Goal: Task Accomplishment & Management: Manage account settings

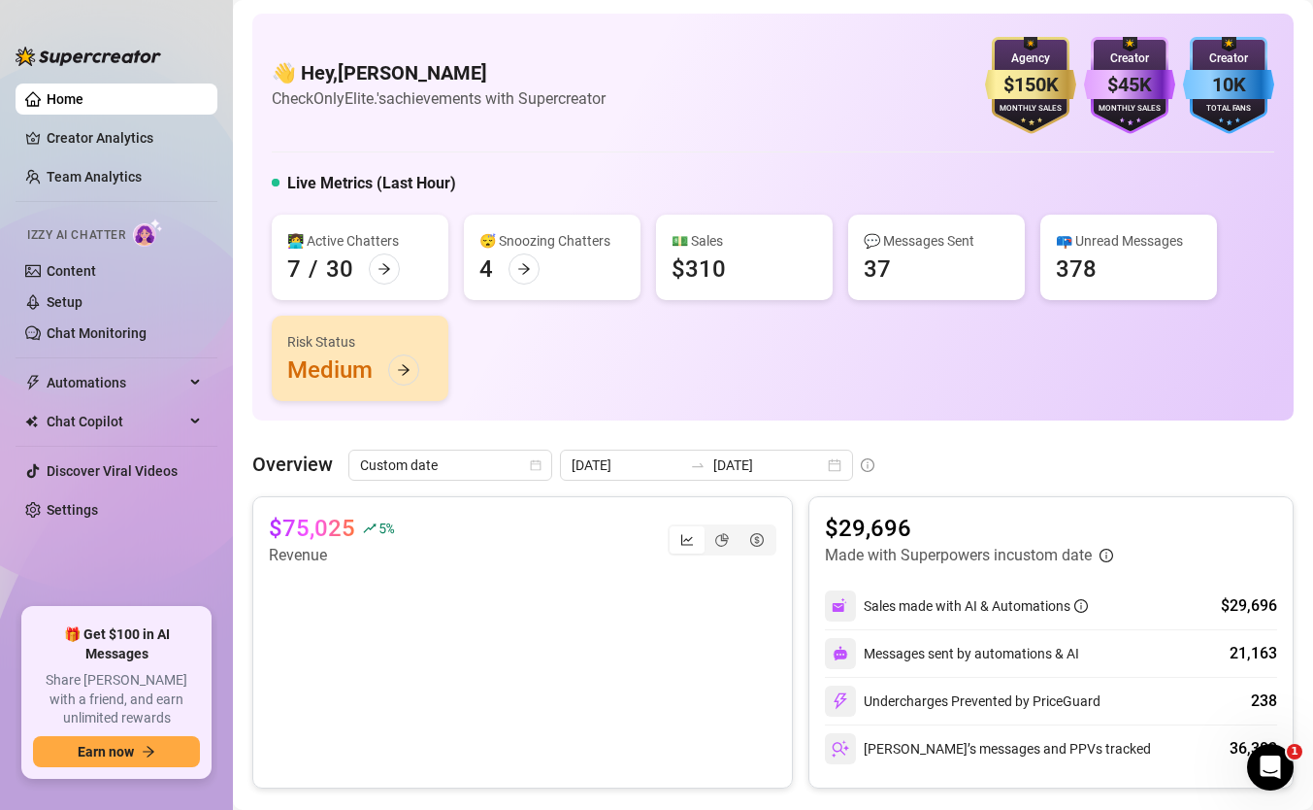
scroll to position [36, 0]
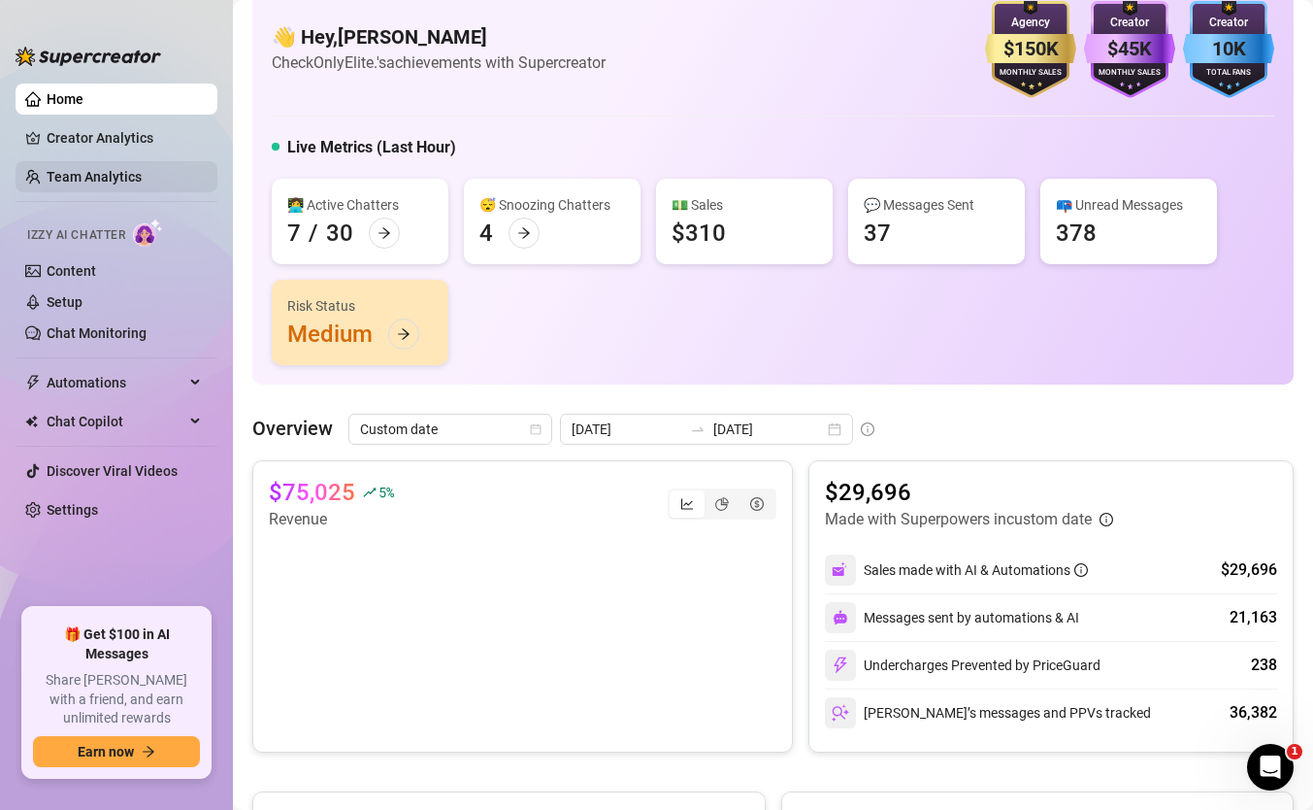
click at [116, 170] on link "Team Analytics" at bounding box center [94, 177] width 95 height 16
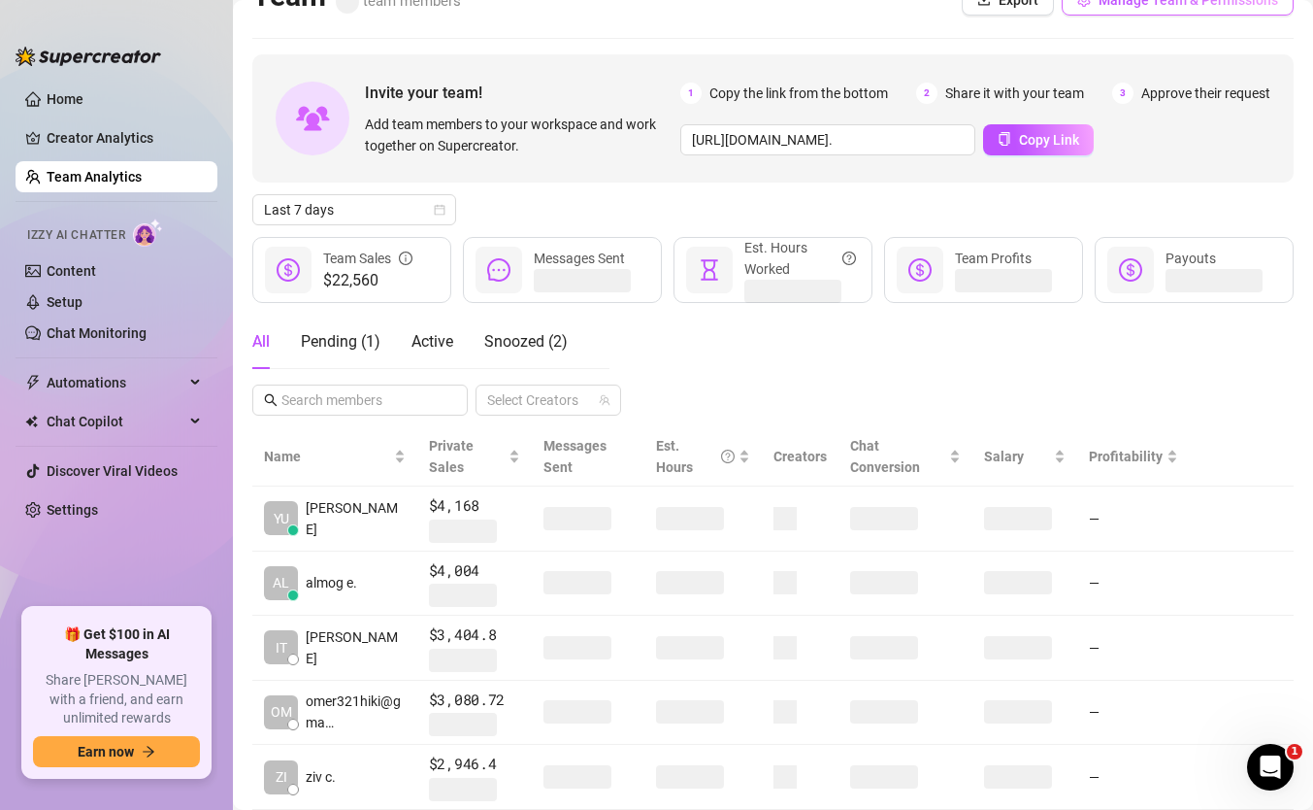
click at [1094, 11] on button "Manage Team & Permissions" at bounding box center [1178, -1] width 232 height 31
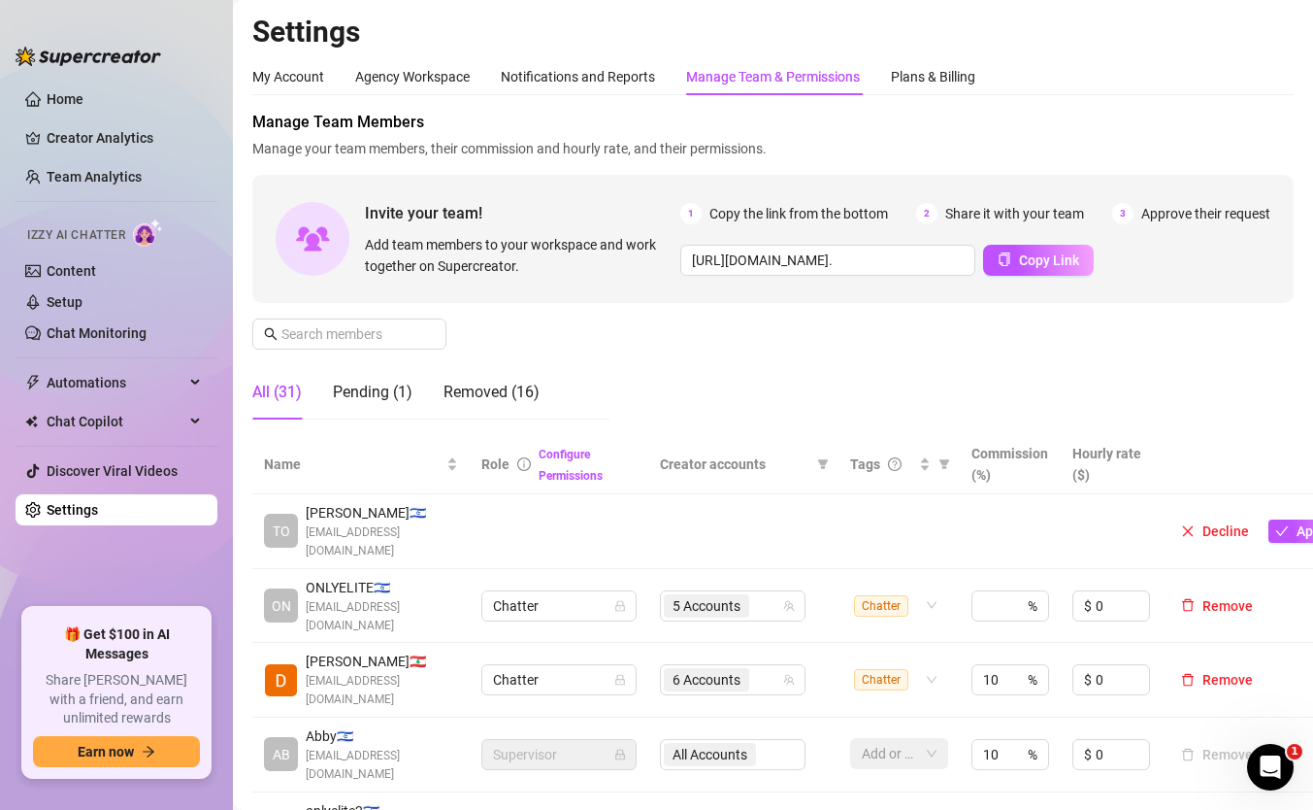
scroll to position [409, 0]
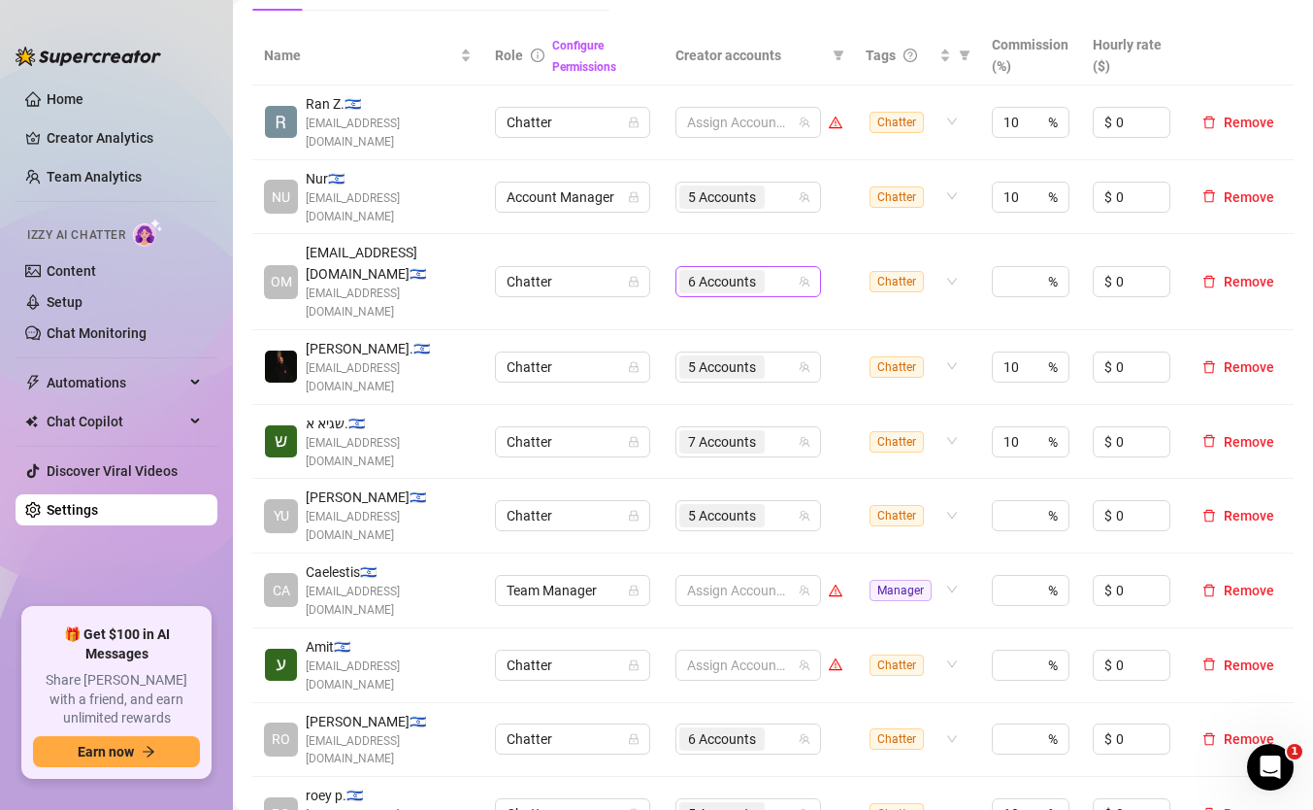
click at [769, 270] on input "search" at bounding box center [771, 281] width 4 height 23
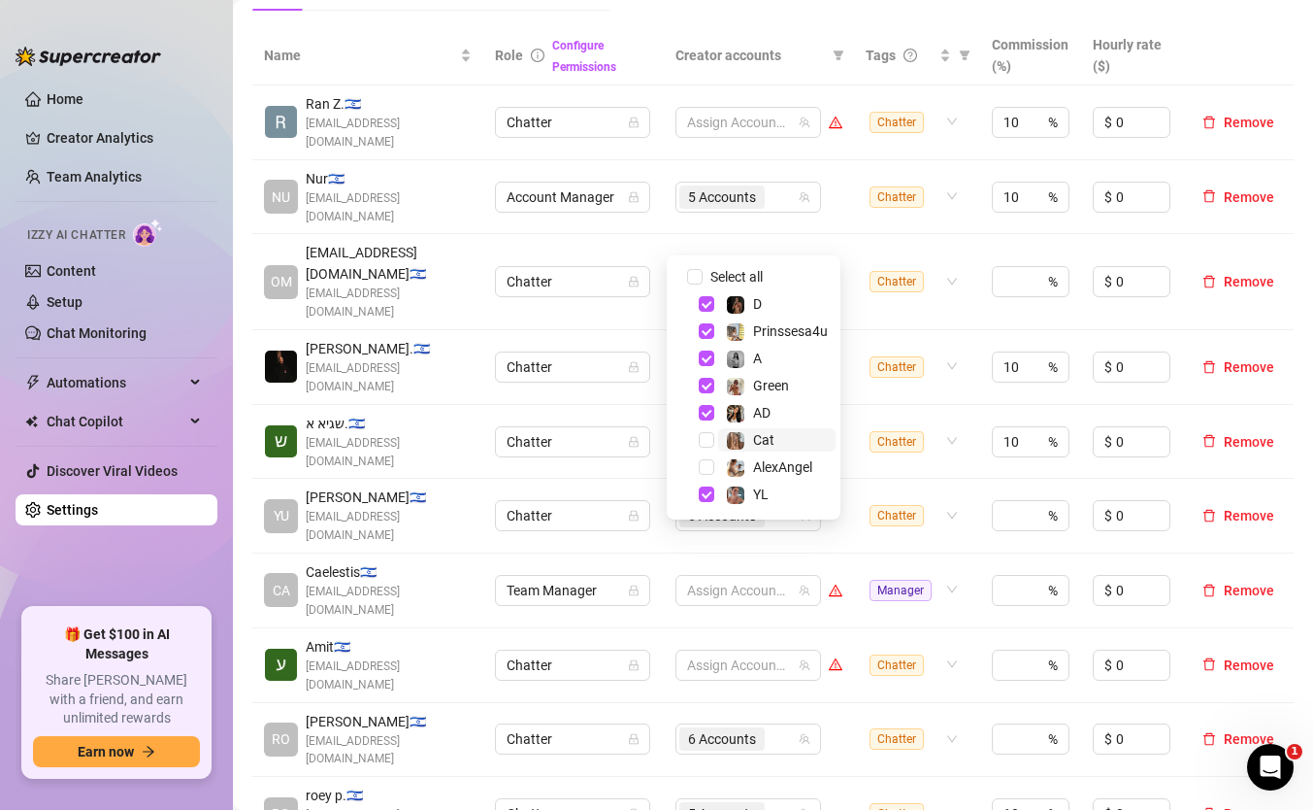
click at [779, 441] on span "Cat" at bounding box center [776, 439] width 117 height 23
click at [898, 777] on td "Chatter" at bounding box center [917, 814] width 126 height 75
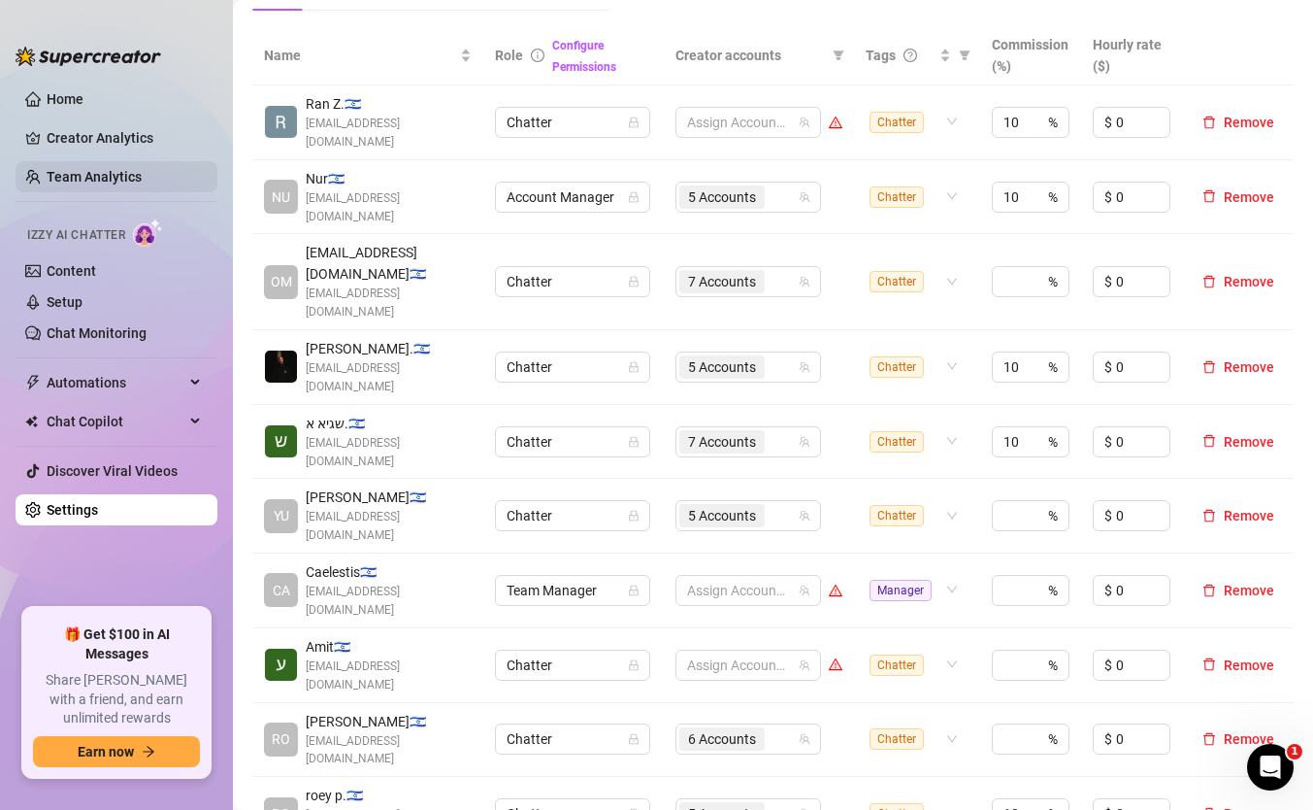
click at [129, 174] on link "Team Analytics" at bounding box center [94, 177] width 95 height 16
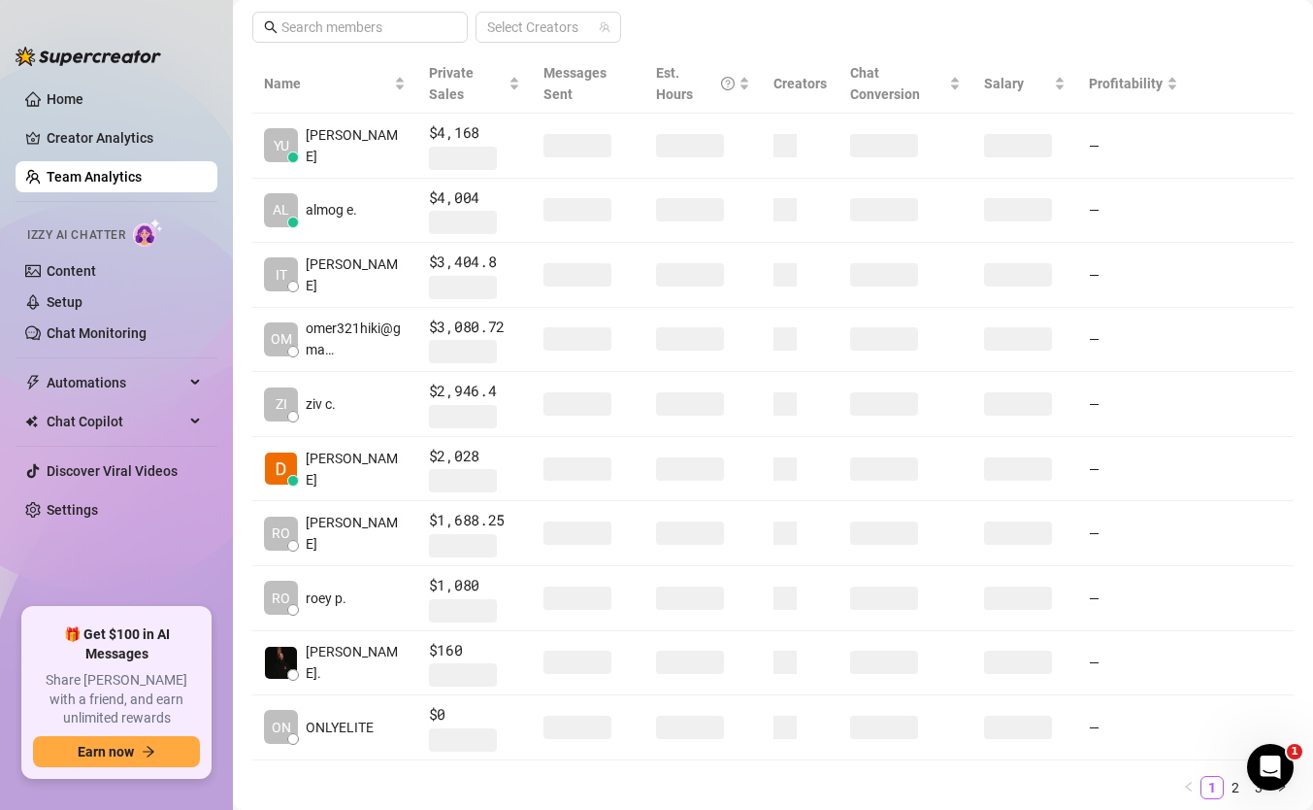
click at [129, 173] on link "Team Analytics" at bounding box center [94, 177] width 95 height 16
